Goal: Navigation & Orientation: Find specific page/section

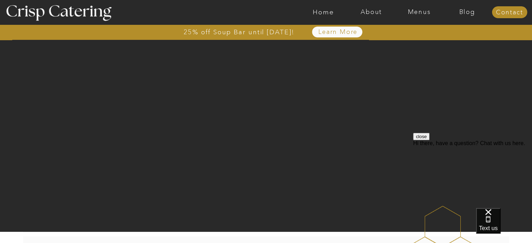
click at [418, 16] on div at bounding box center [293, 12] width 1109 height 24
click at [419, 13] on nav "Menus" at bounding box center [419, 12] width 48 height 7
click at [409, 41] on nav "Winter (Sep-Feb)" at bounding box center [418, 41] width 57 height 7
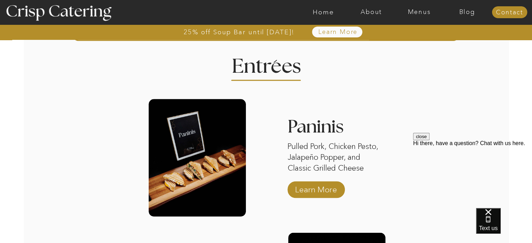
scroll to position [815, 0]
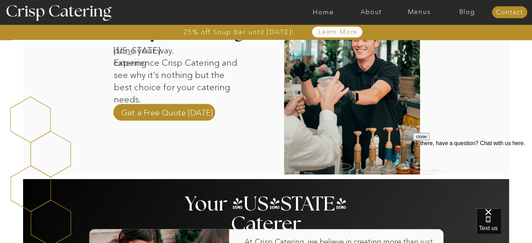
scroll to position [175, 0]
